Goal: Task Accomplishment & Management: Complete application form

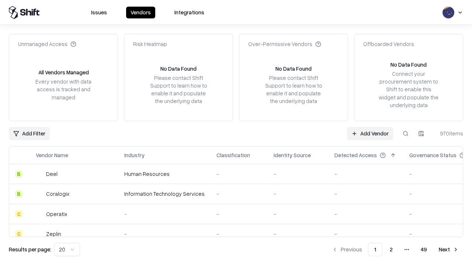
click at [370, 133] on link "Add Vendor" at bounding box center [370, 133] width 46 height 13
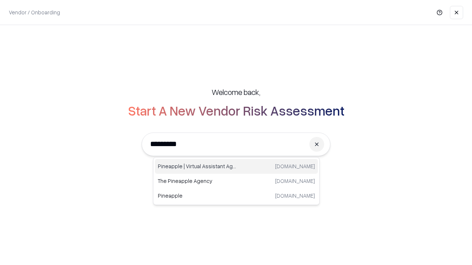
click at [236, 167] on div "Pineapple | Virtual Assistant Agency trypineapple.com" at bounding box center [236, 166] width 163 height 15
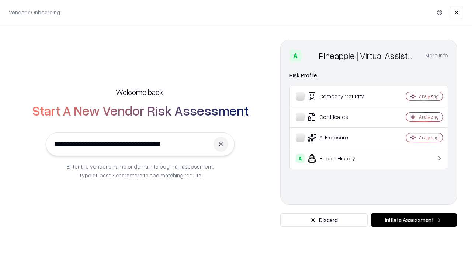
type input "**********"
click at [414, 220] on button "Initiate Assessment" at bounding box center [413, 220] width 87 height 13
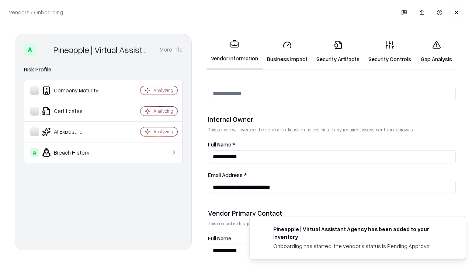
scroll to position [382, 0]
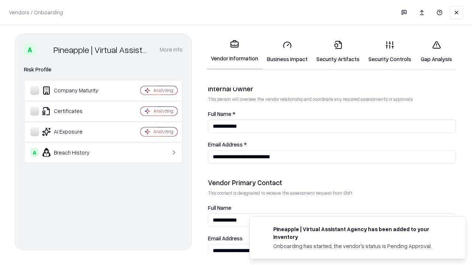
click at [338, 52] on link "Security Artifacts" at bounding box center [338, 52] width 52 height 34
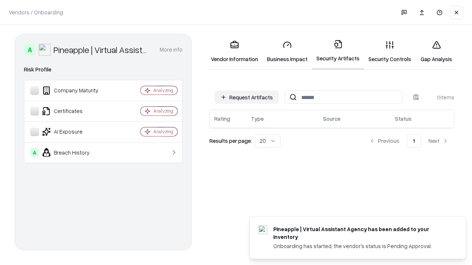
click at [247, 97] on button "Request Artifacts" at bounding box center [247, 97] width 64 height 13
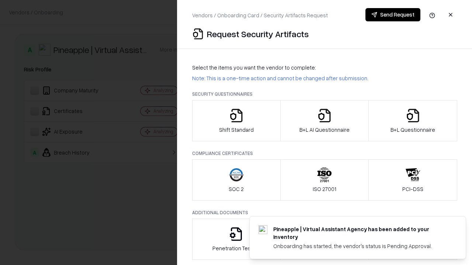
click at [412, 121] on icon "button" at bounding box center [412, 115] width 15 height 15
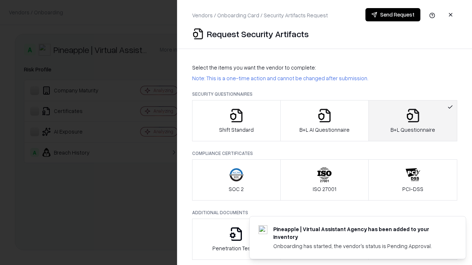
click at [324, 121] on icon "button" at bounding box center [324, 115] width 15 height 15
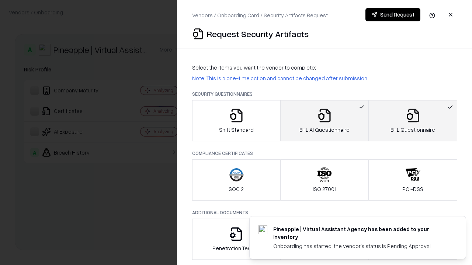
click at [393, 15] on button "Send Request" at bounding box center [392, 14] width 55 height 13
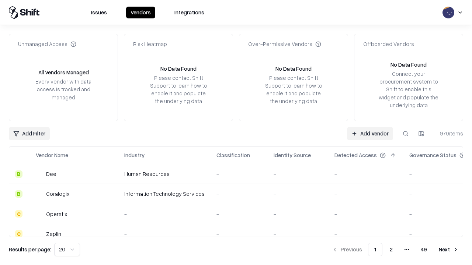
click at [405, 133] on button at bounding box center [405, 133] width 13 height 13
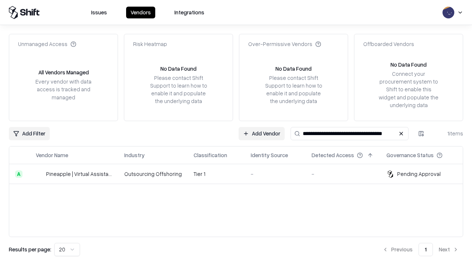
type input "**********"
click at [240, 174] on td "Tier 1" at bounding box center [216, 174] width 57 height 20
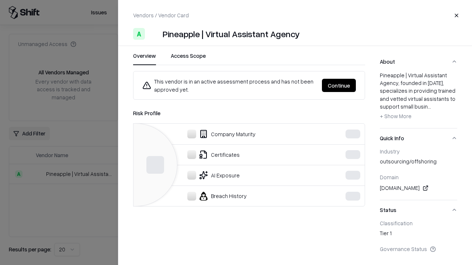
click at [339, 86] on button "Continue" at bounding box center [339, 85] width 34 height 13
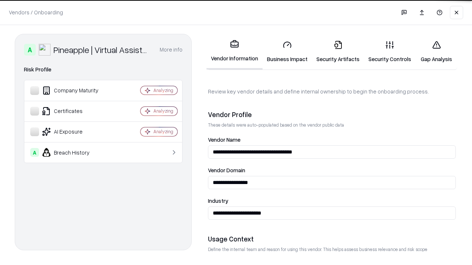
click at [338, 52] on link "Security Artifacts" at bounding box center [338, 52] width 52 height 34
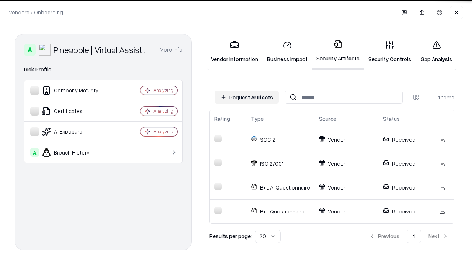
click at [436, 52] on link "Gap Analysis" at bounding box center [436, 52] width 42 height 34
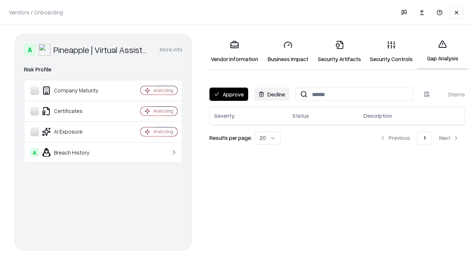
click at [229, 94] on button "Approve" at bounding box center [228, 94] width 39 height 13
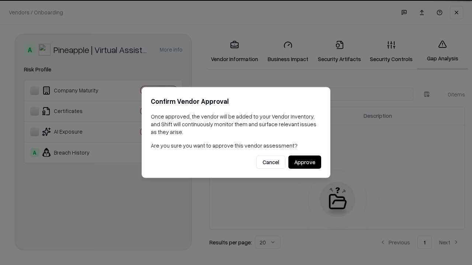
click at [304, 162] on button "Approve" at bounding box center [304, 162] width 33 height 13
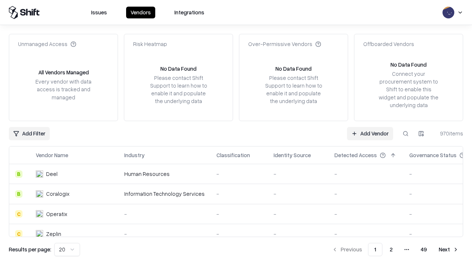
type input "**********"
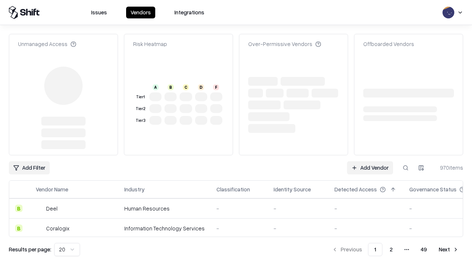
click at [370, 161] on link "Add Vendor" at bounding box center [370, 167] width 46 height 13
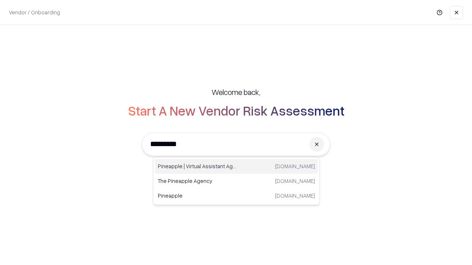
click at [236, 167] on div "Pineapple | Virtual Assistant Agency trypineapple.com" at bounding box center [236, 166] width 163 height 15
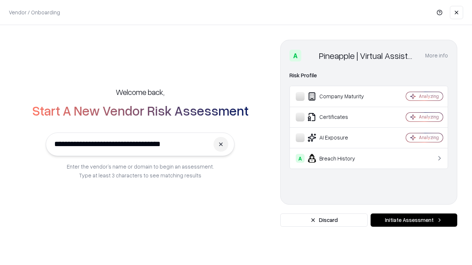
type input "**********"
click at [414, 220] on button "Initiate Assessment" at bounding box center [413, 220] width 87 height 13
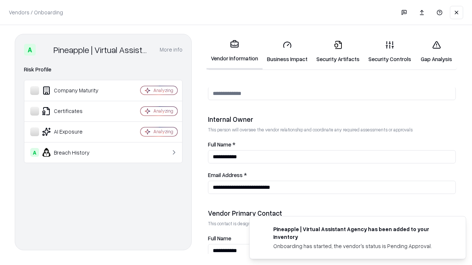
scroll to position [382, 0]
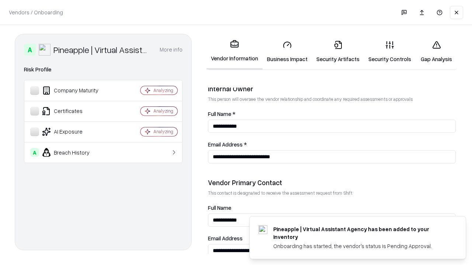
click at [436, 52] on link "Gap Analysis" at bounding box center [436, 52] width 42 height 34
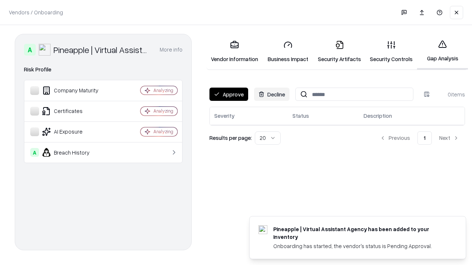
click at [229, 94] on button "Approve" at bounding box center [228, 94] width 39 height 13
